Goal: Transaction & Acquisition: Register for event/course

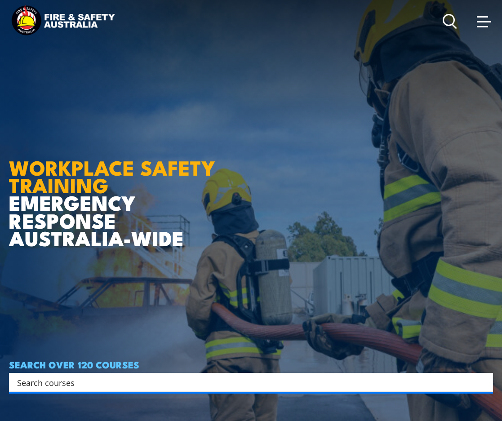
click at [477, 23] on span at bounding box center [484, 21] width 14 height 10
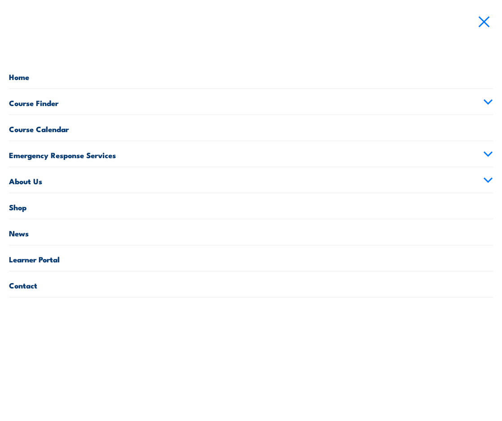
click at [61, 287] on link "Contact" at bounding box center [251, 285] width 484 height 26
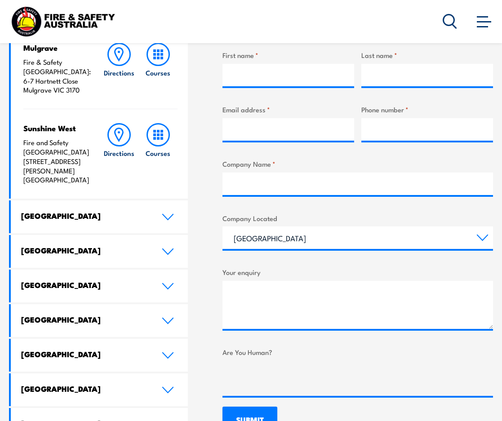
scroll to position [405, 0]
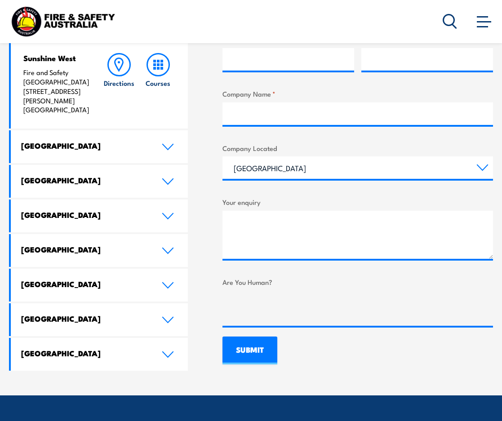
click at [113, 212] on link "[GEOGRAPHIC_DATA]" at bounding box center [99, 216] width 177 height 33
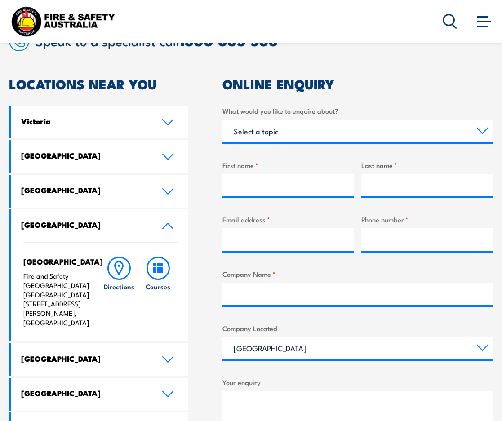
scroll to position [225, 0]
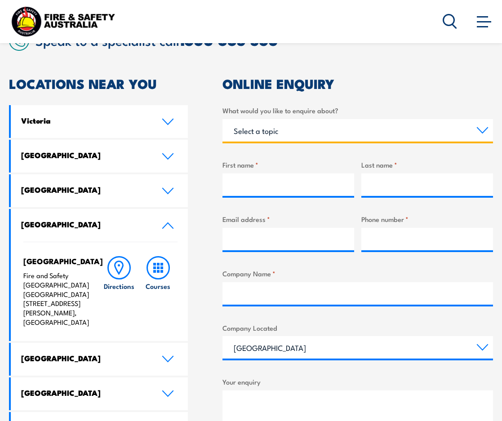
click at [331, 122] on select "Select a topic Training Emergency Response Services General Enquiry" at bounding box center [358, 130] width 271 height 22
select select "General Enquiry"
click at [223, 119] on select "Select a topic Training Emergency Response Services General Enquiry" at bounding box center [358, 130] width 271 height 22
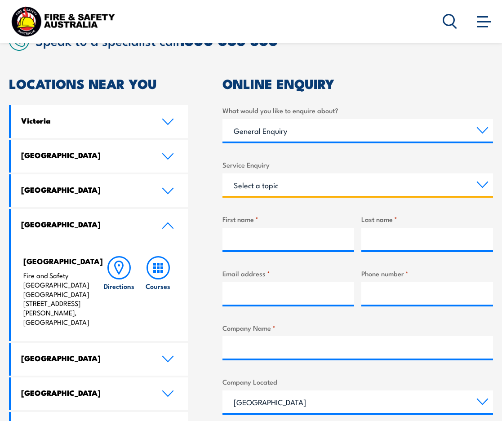
click at [299, 184] on select "Select a topic Assistance in completing an online enrolment booking Request a c…" at bounding box center [358, 185] width 271 height 22
click at [210, 293] on div "LOCATIONS NEAR YOU Victoria Mulgrave Fire & Safety Australia: 6-7 Hartnett Clos…" at bounding box center [251, 338] width 484 height 522
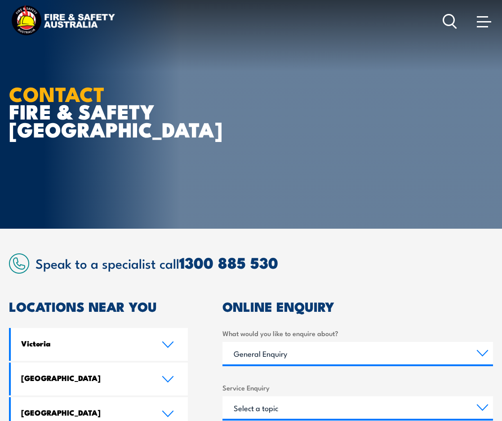
scroll to position [0, 0]
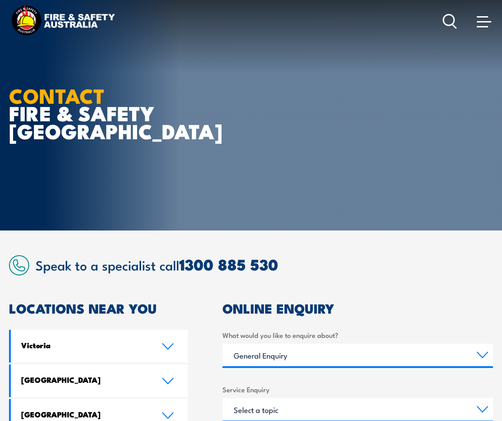
click at [488, 19] on span at bounding box center [484, 21] width 14 height 10
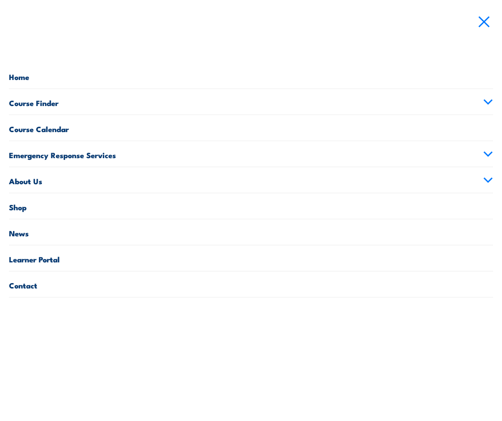
click at [52, 76] on link "Home" at bounding box center [251, 76] width 484 height 26
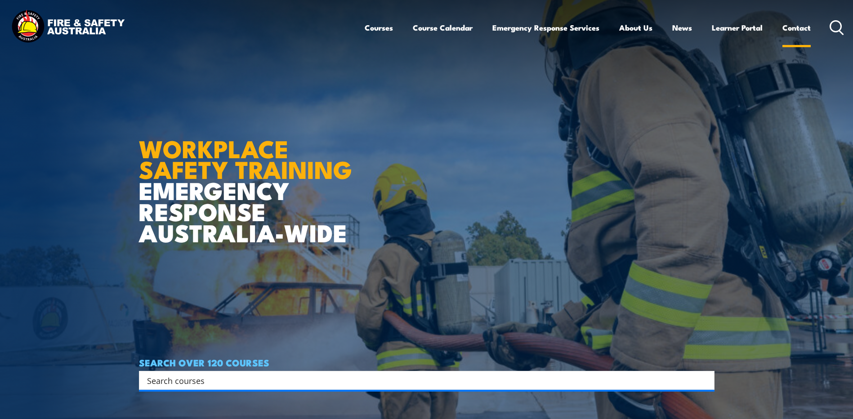
click at [502, 26] on link "Contact" at bounding box center [796, 28] width 28 height 24
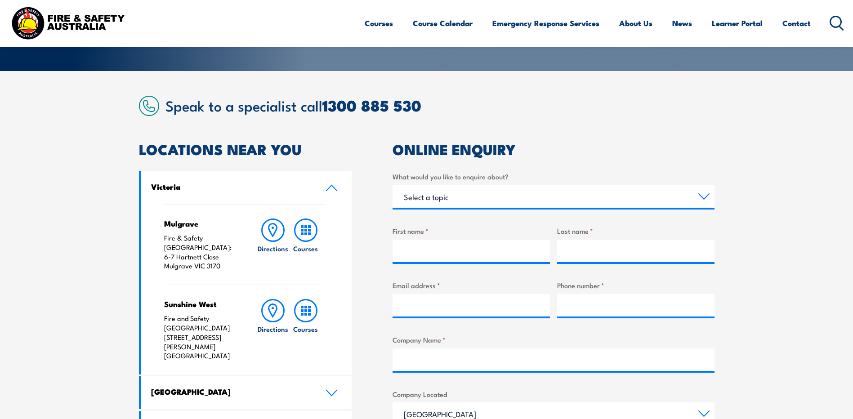
scroll to position [45, 0]
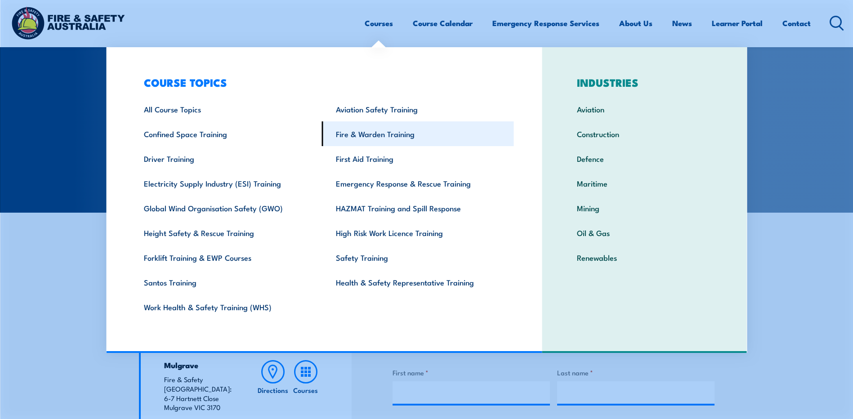
click at [384, 136] on link "Fire & Warden Training" at bounding box center [418, 133] width 192 height 25
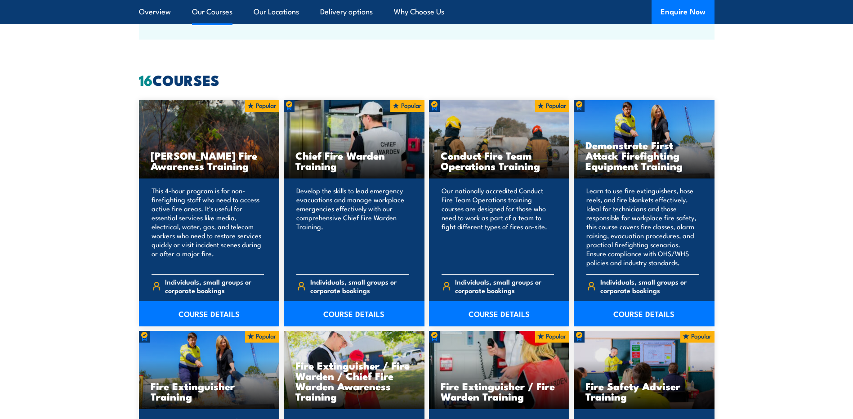
scroll to position [719, 0]
click at [321, 317] on link "COURSE DETAILS" at bounding box center [354, 314] width 141 height 25
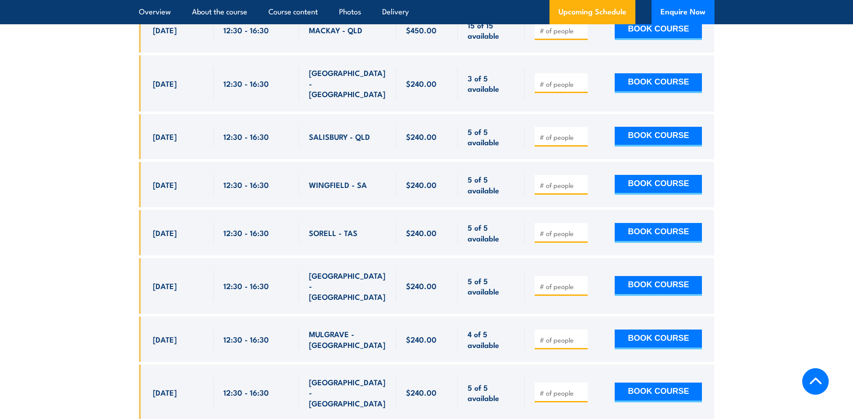
scroll to position [3012, 0]
click at [570, 335] on input "number" at bounding box center [562, 339] width 45 height 9
type input "1"
click at [579, 335] on input "1" at bounding box center [562, 339] width 45 height 9
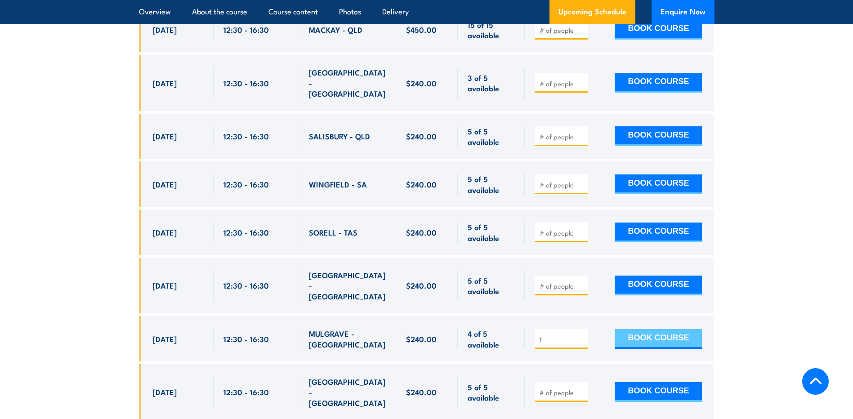
click at [626, 329] on button "BOOK COURSE" at bounding box center [658, 339] width 87 height 20
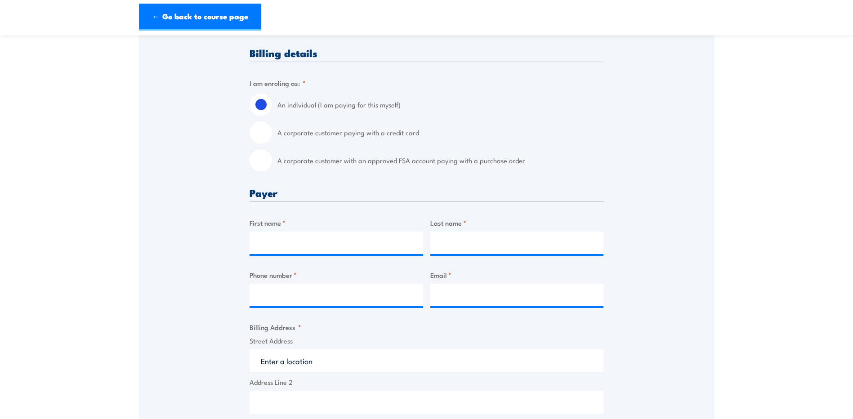
scroll to position [225, 0]
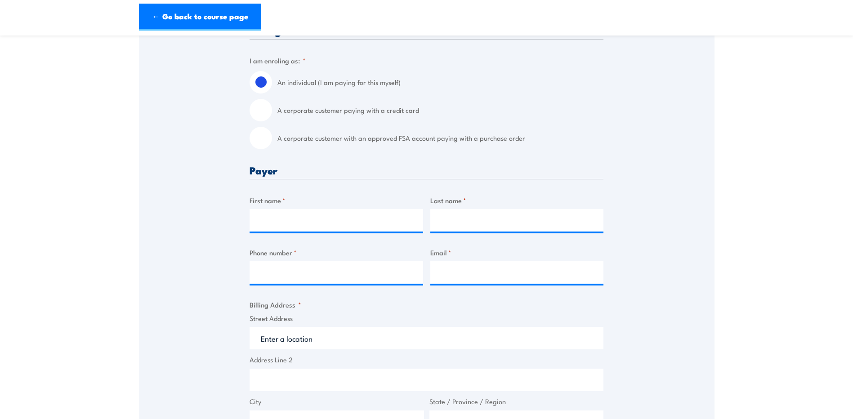
click at [263, 140] on input "A corporate customer with an approved FSA account paying with a purchase order" at bounding box center [261, 138] width 22 height 22
radio input "true"
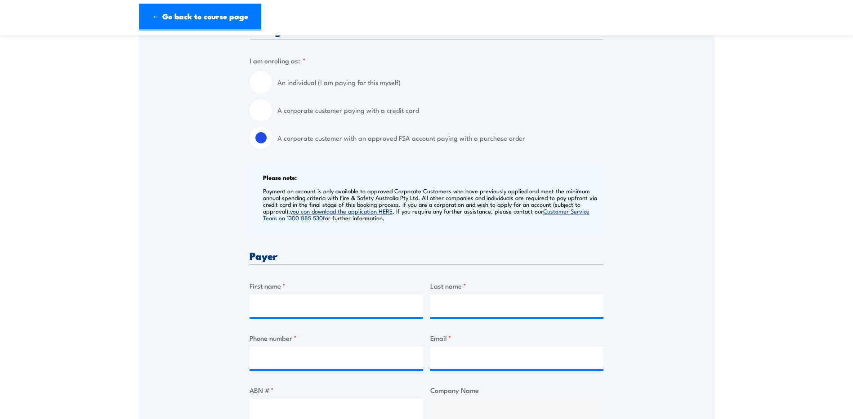
click at [371, 212] on link "you can download the application HERE" at bounding box center [341, 211] width 103 height 8
drag, startPoint x: 312, startPoint y: 201, endPoint x: 401, endPoint y: 201, distance: 88.1
click at [401, 201] on p "Payment on account is only available to approved Corporate Customers who have p…" at bounding box center [432, 204] width 338 height 34
drag, startPoint x: 401, startPoint y: 201, endPoint x: 415, endPoint y: 201, distance: 14.8
click at [415, 201] on p "Payment on account is only available to approved Corporate Customers who have p…" at bounding box center [432, 204] width 338 height 34
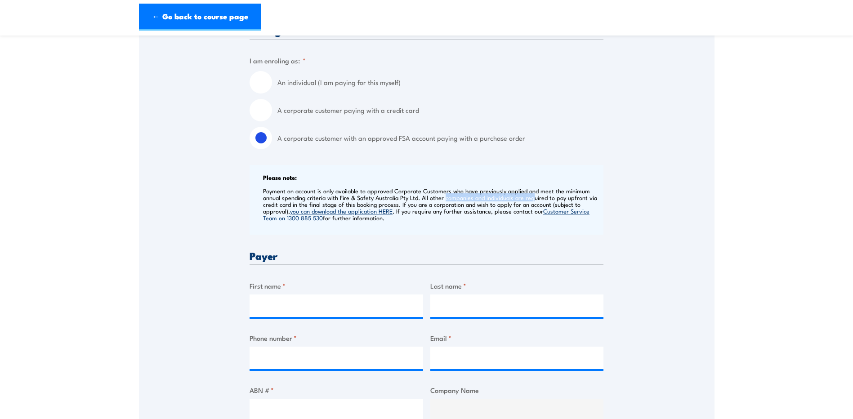
drag, startPoint x: 444, startPoint y: 201, endPoint x: 532, endPoint y: 200, distance: 87.7
click at [532, 200] on p "Payment on account is only available to approved Corporate Customers who have p…" at bounding box center [432, 204] width 338 height 34
drag, startPoint x: 267, startPoint y: 205, endPoint x: 586, endPoint y: 217, distance: 319.0
click at [586, 217] on p "Payment on account is only available to approved Corporate Customers who have p…" at bounding box center [432, 204] width 338 height 34
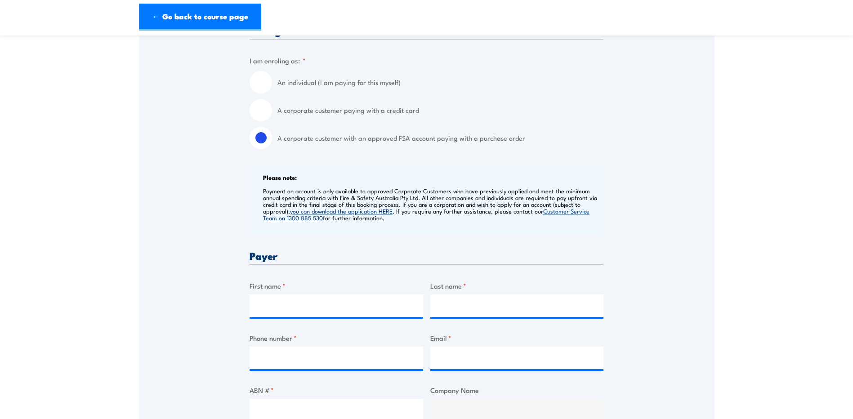
drag, startPoint x: 586, startPoint y: 217, endPoint x: 474, endPoint y: 221, distance: 111.6
click at [474, 221] on p "Payment on account is only available to approved Corporate Customers who have p…" at bounding box center [432, 204] width 338 height 34
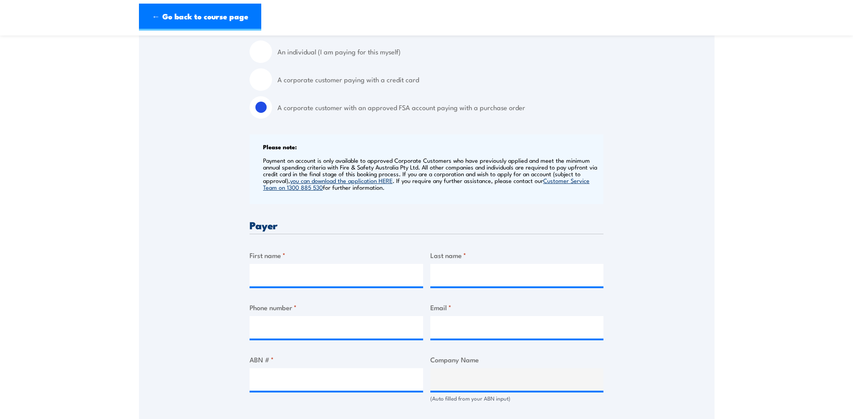
scroll to position [270, 0]
